Goal: Information Seeking & Learning: Learn about a topic

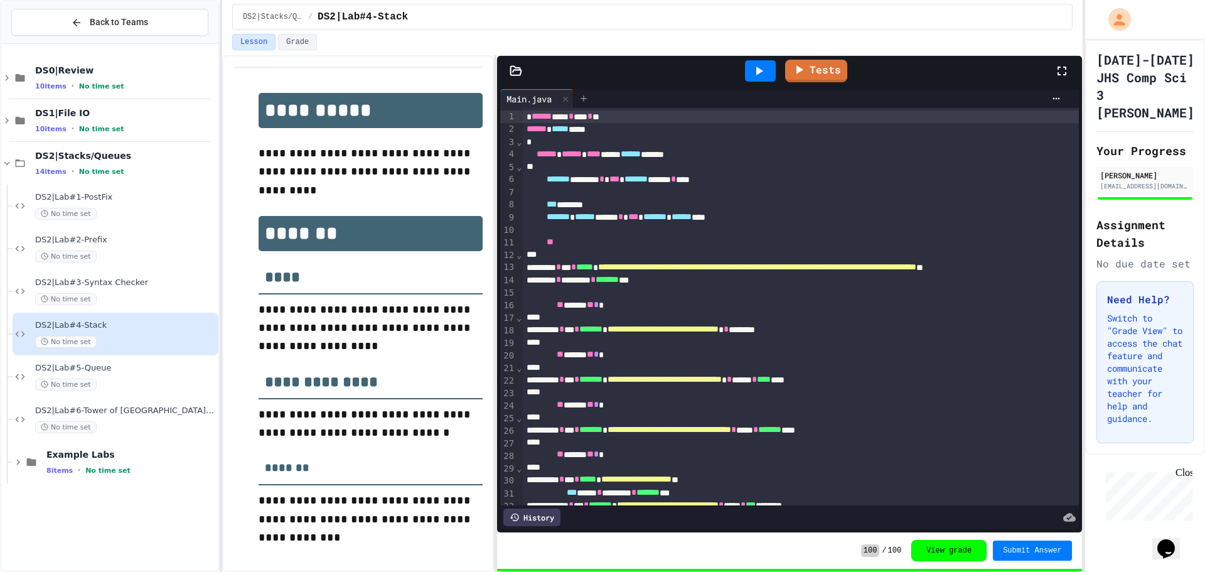
click at [594, 94] on div at bounding box center [584, 98] width 20 height 19
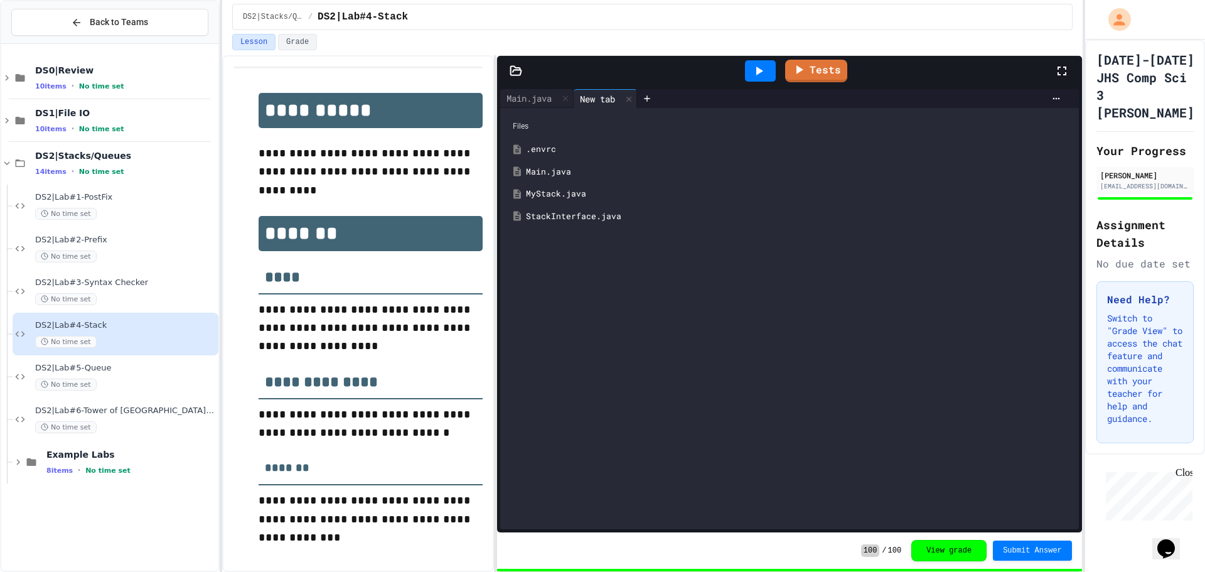
click at [559, 183] on div "MyStack.java" at bounding box center [789, 194] width 566 height 23
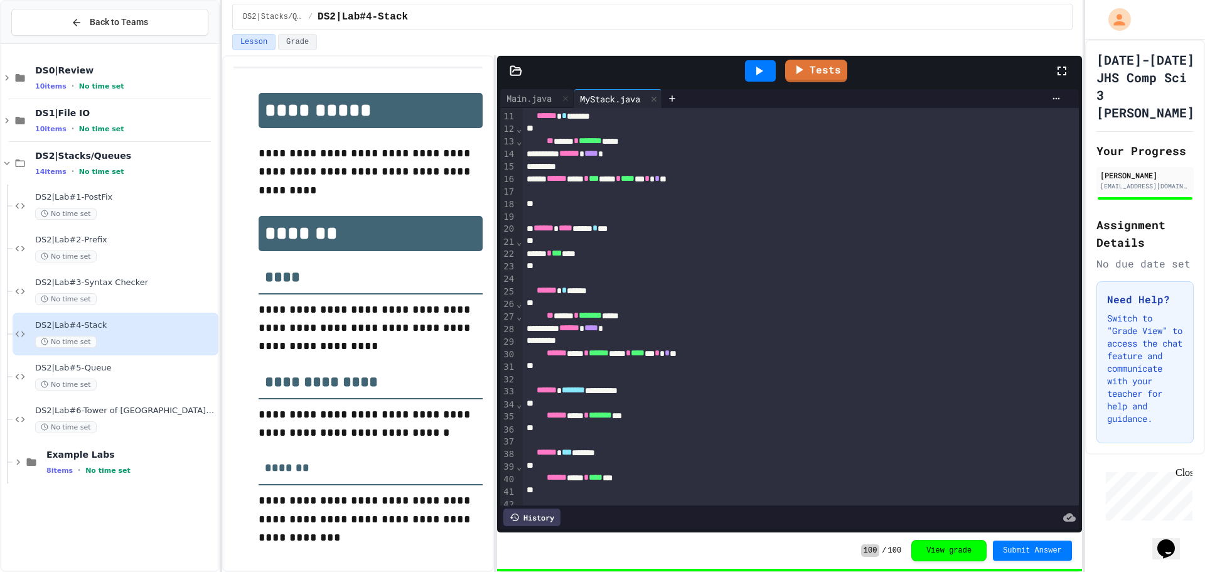
scroll to position [63, 0]
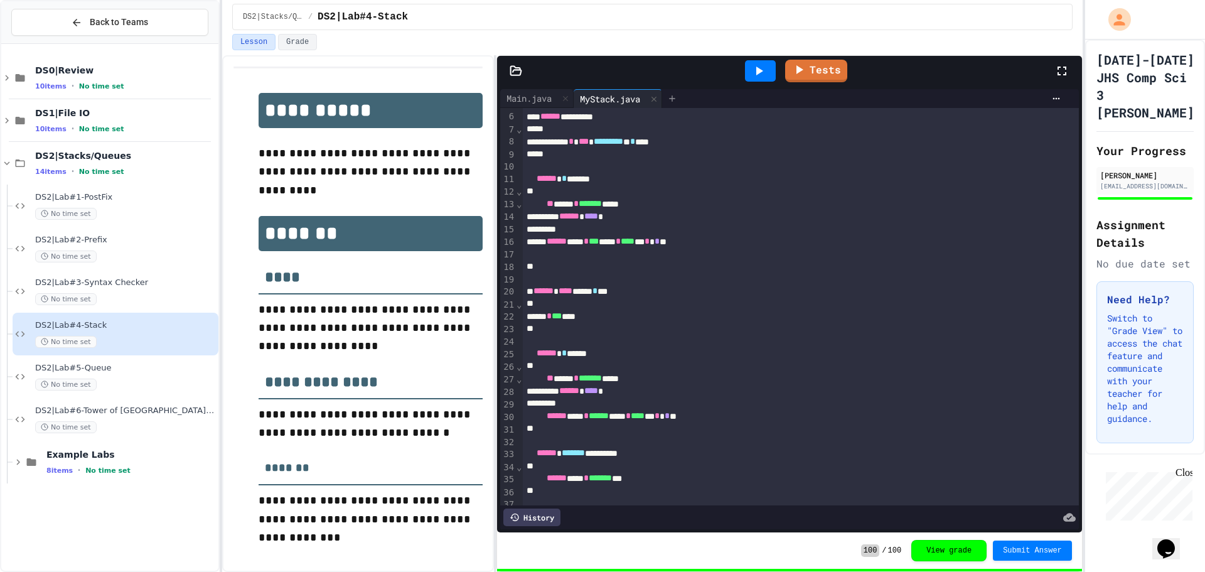
click at [674, 93] on div at bounding box center [672, 98] width 20 height 19
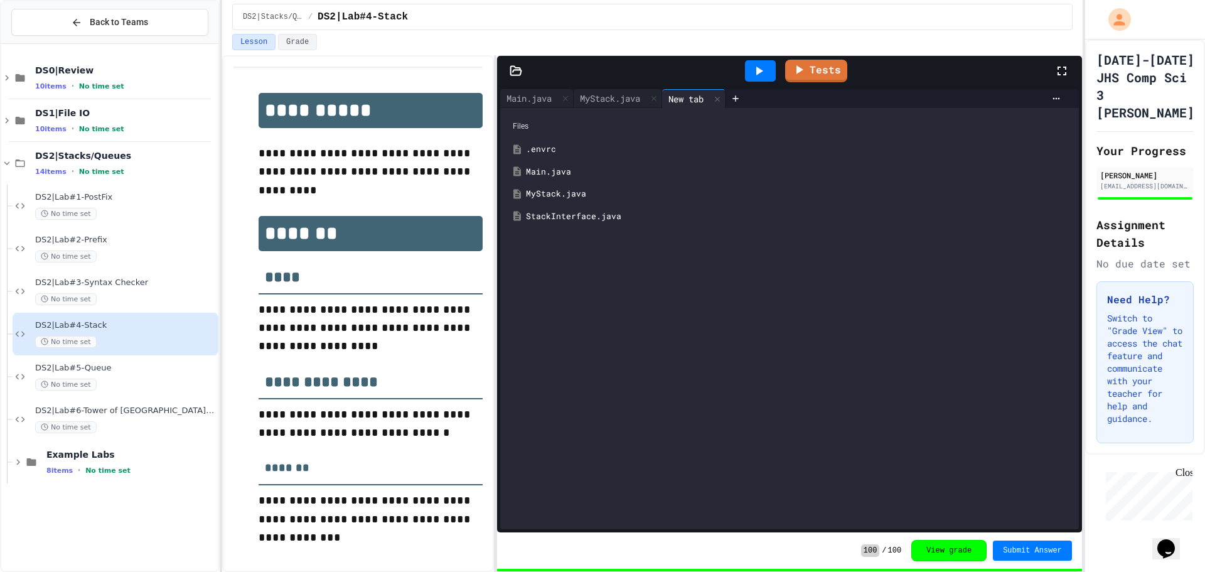
click at [575, 215] on div "StackInterface.java" at bounding box center [798, 216] width 545 height 13
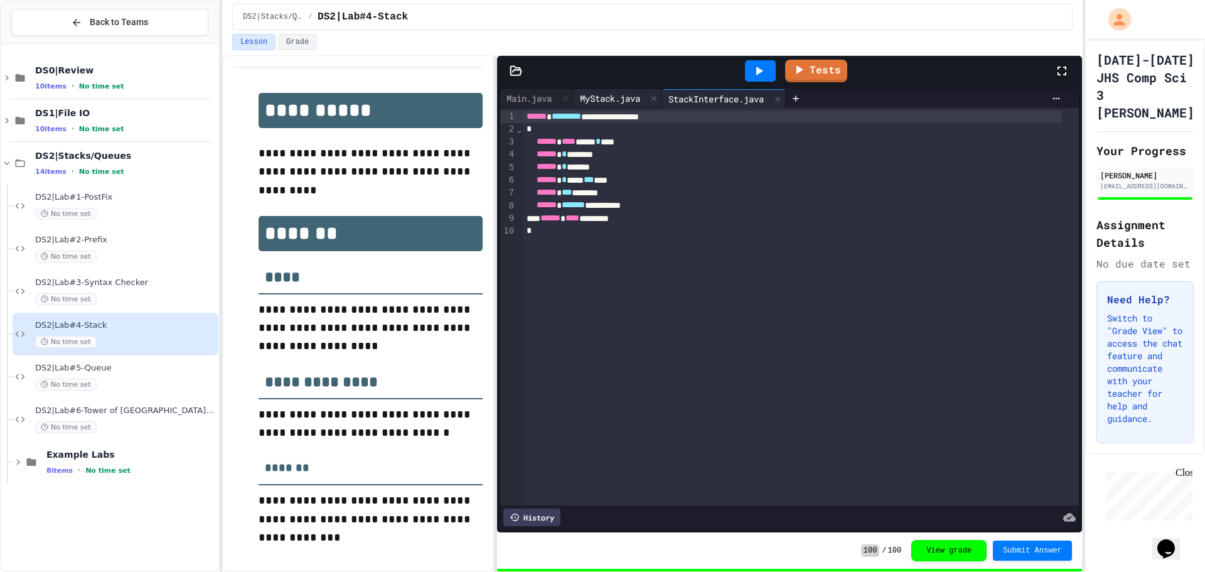
click at [623, 97] on div "MyStack.java" at bounding box center [610, 98] width 73 height 13
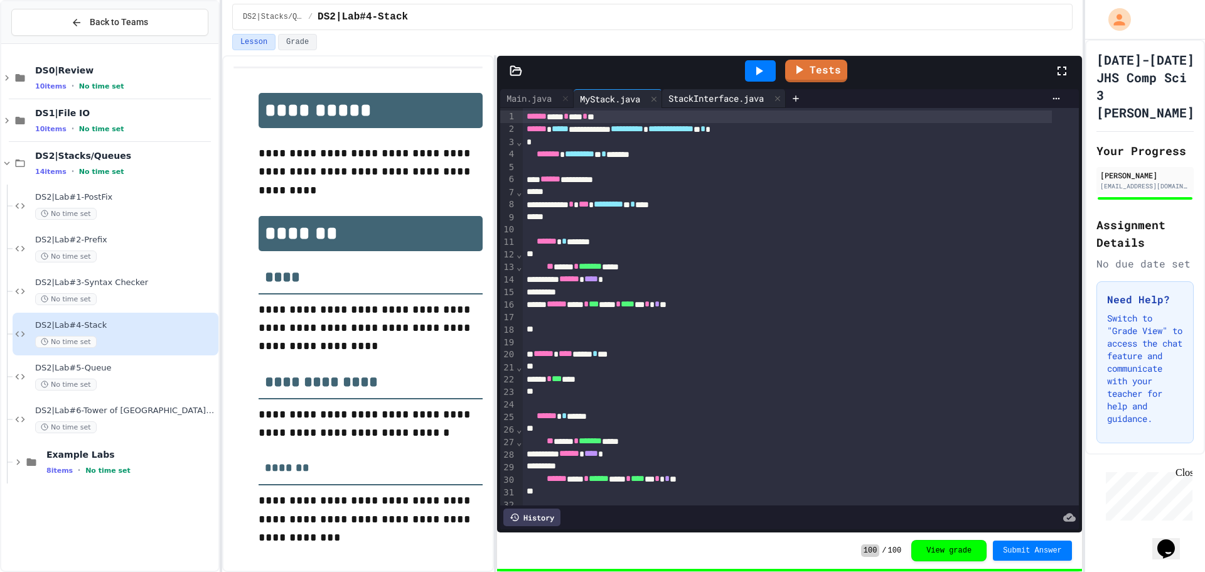
click at [739, 90] on div "StackInterface.java" at bounding box center [724, 98] width 124 height 19
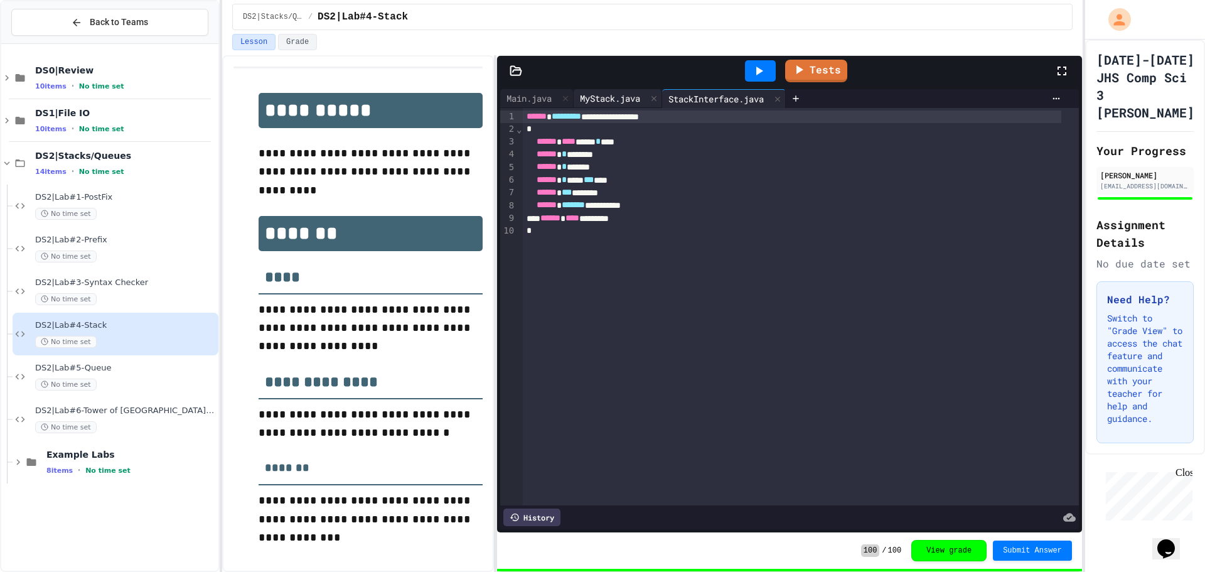
click at [611, 101] on div "MyStack.java" at bounding box center [610, 98] width 73 height 13
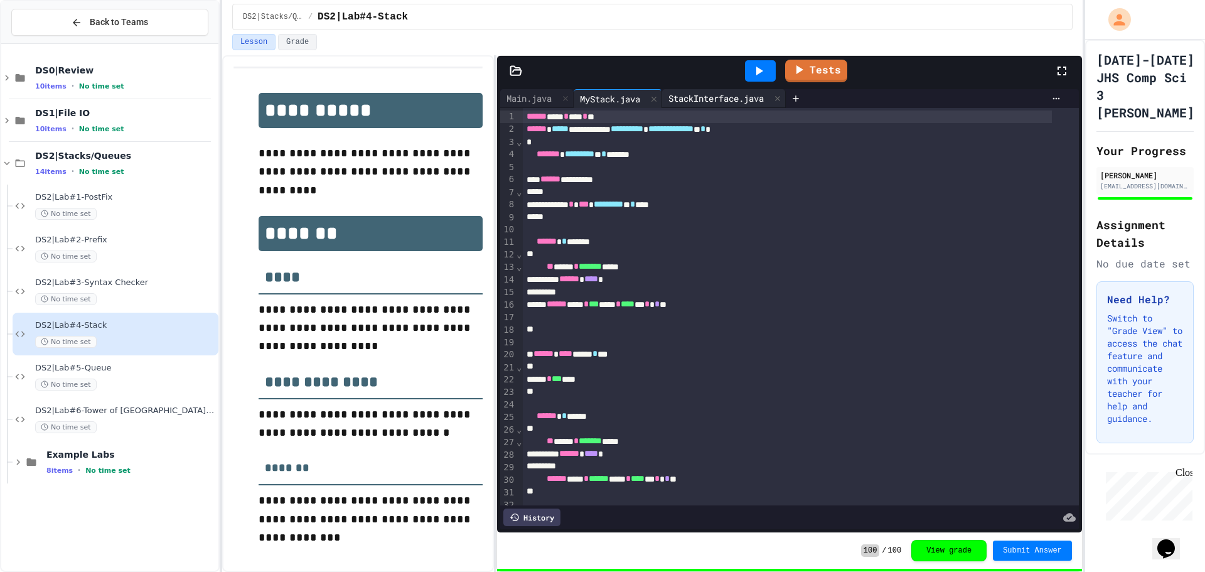
click at [712, 99] on div "StackInterface.java" at bounding box center [716, 98] width 108 height 13
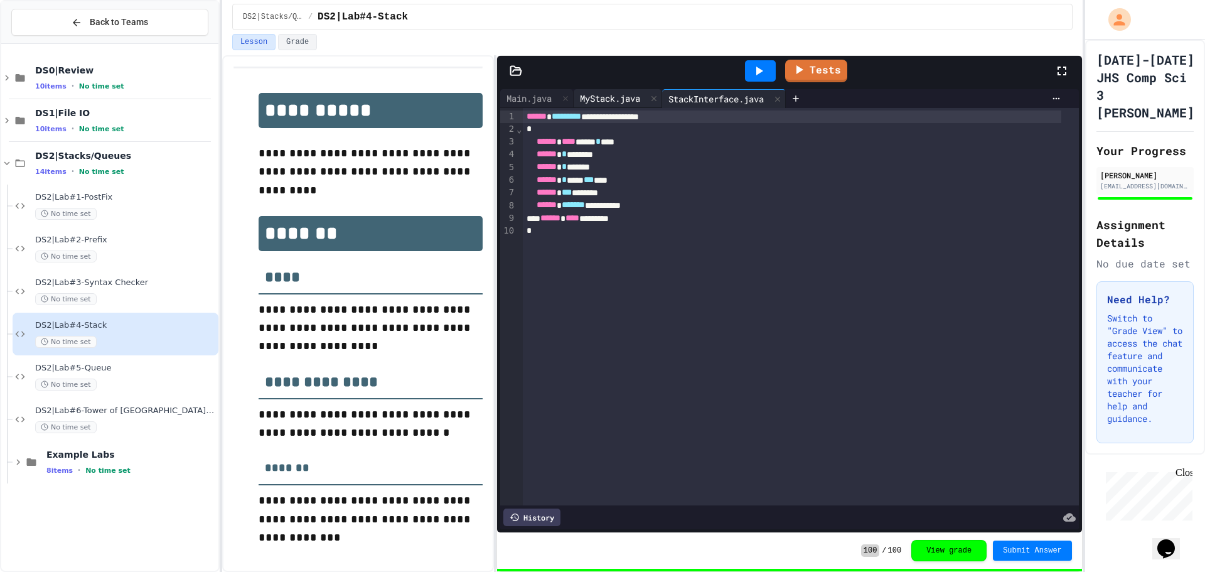
click at [595, 99] on div "MyStack.java" at bounding box center [610, 98] width 73 height 13
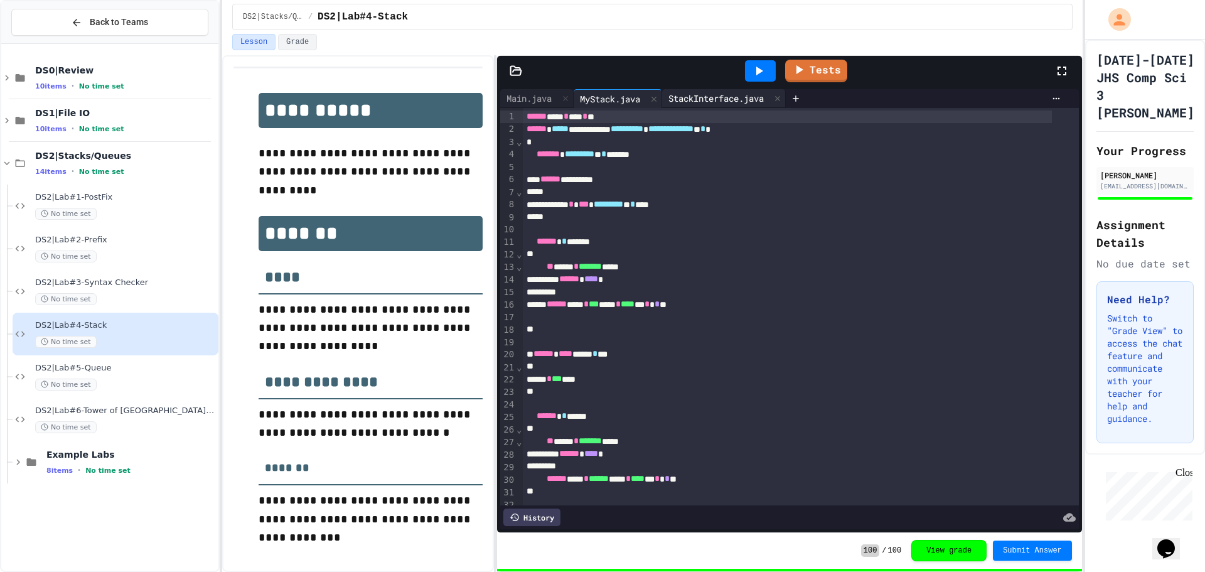
click at [719, 100] on div "StackInterface.java" at bounding box center [716, 98] width 108 height 13
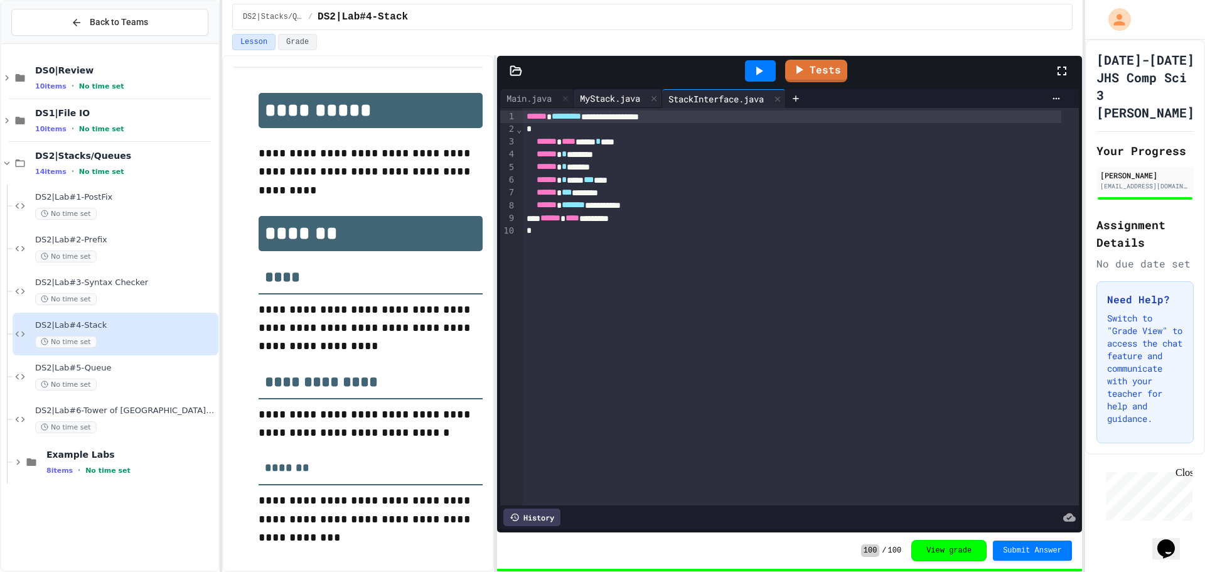
click at [608, 100] on div "MyStack.java" at bounding box center [610, 98] width 73 height 13
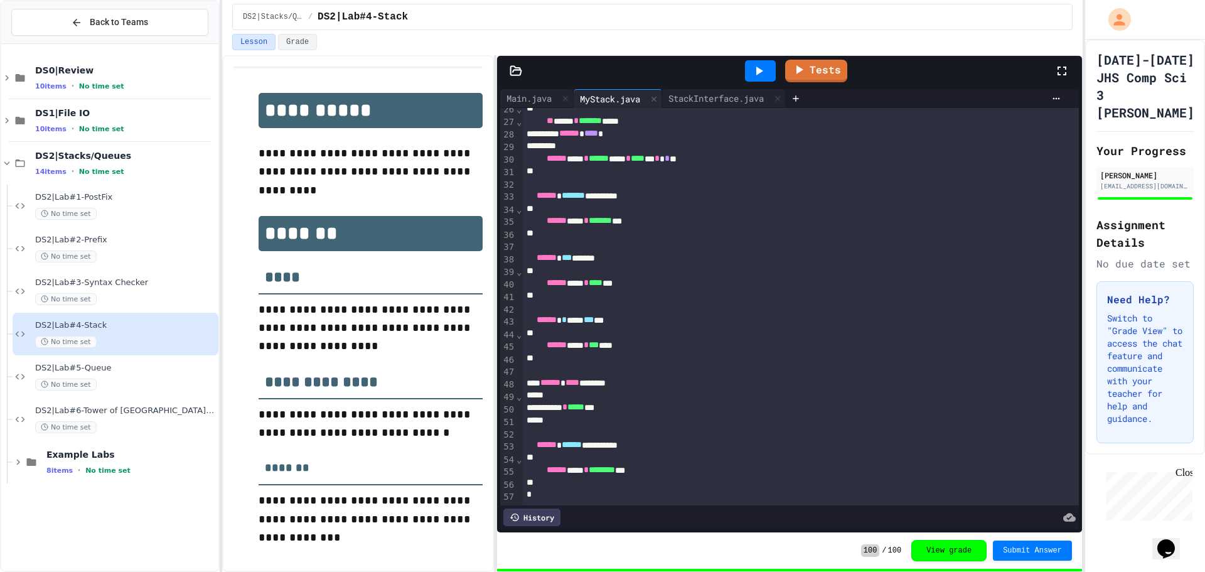
scroll to position [339, 0]
